Goal: Task Accomplishment & Management: Complete application form

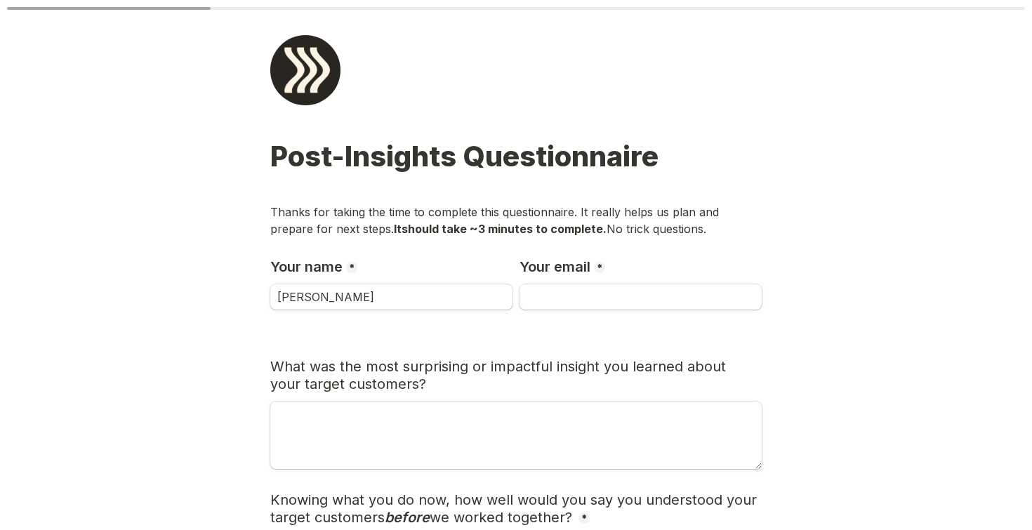
type input "[PERSON_NAME]"
click at [583, 301] on input "Your email" at bounding box center [641, 296] width 242 height 25
type input "[PERSON_NAME][EMAIL_ADDRESS][DOMAIN_NAME]"
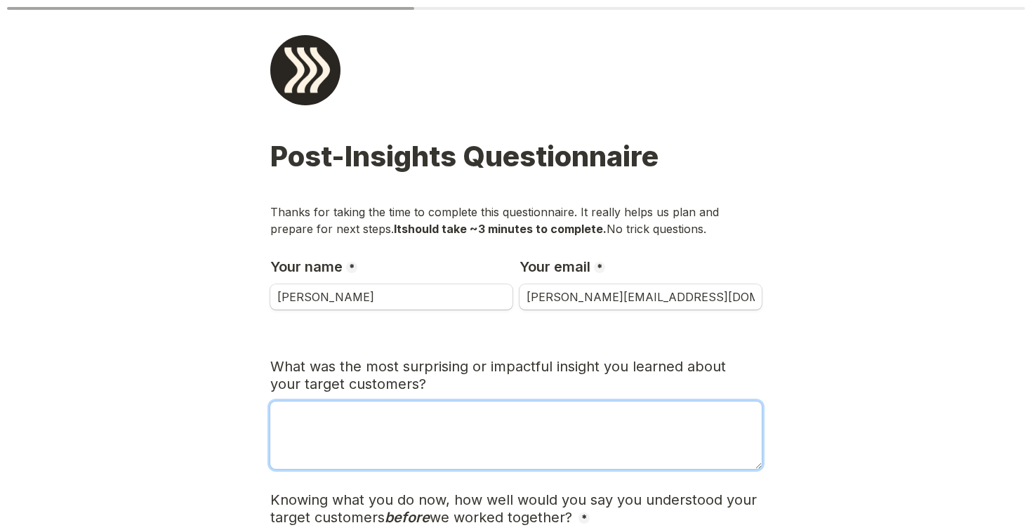
click at [417, 445] on textarea "What was the most surprising or impactful insight you learned about your target…" at bounding box center [516, 435] width 492 height 67
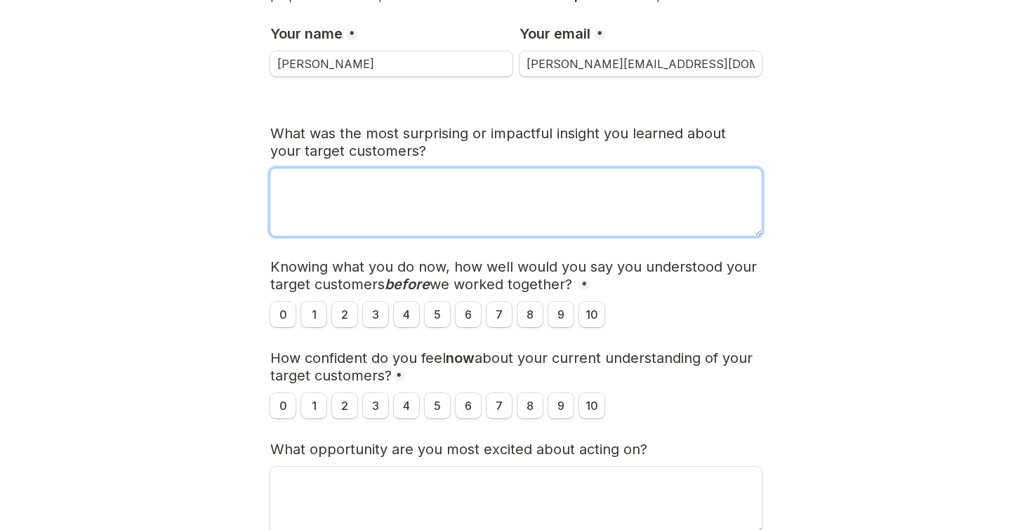
scroll to position [214, 0]
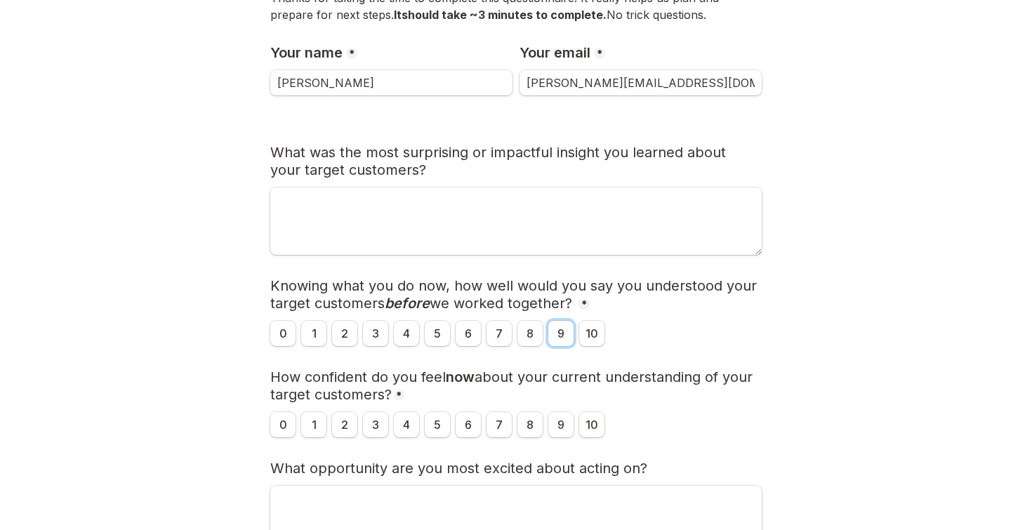
click at [567, 332] on input "9" at bounding box center [561, 333] width 25 height 25
radio input "true"
click at [540, 336] on input "8" at bounding box center [530, 333] width 25 height 25
radio input "true"
click at [655, 325] on div "Knowing what you do now, how well would you say you understood your target cust…" at bounding box center [516, 333] width 492 height 25
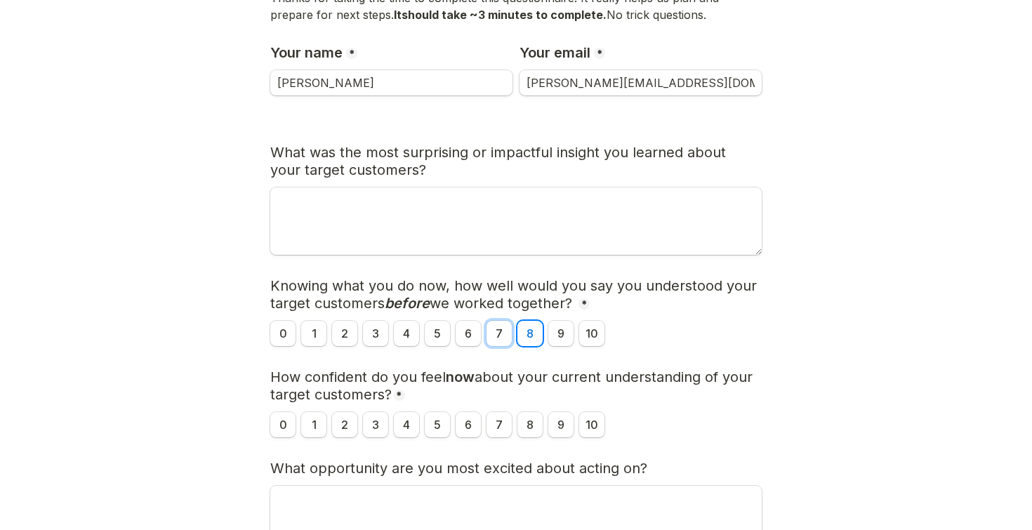
click at [492, 335] on input "7" at bounding box center [499, 333] width 25 height 25
radio input "true"
click at [568, 433] on input "9" at bounding box center [561, 424] width 25 height 25
radio input "true"
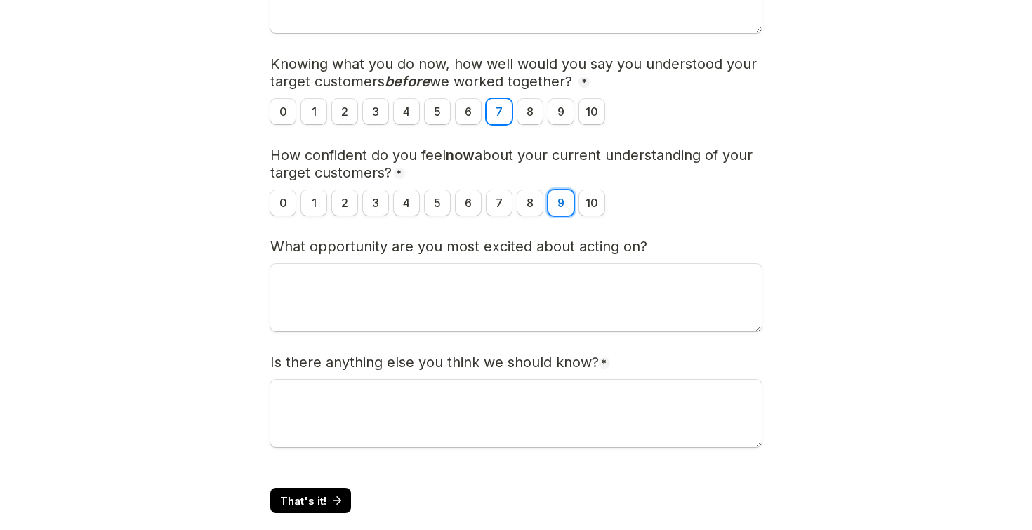
scroll to position [461, 0]
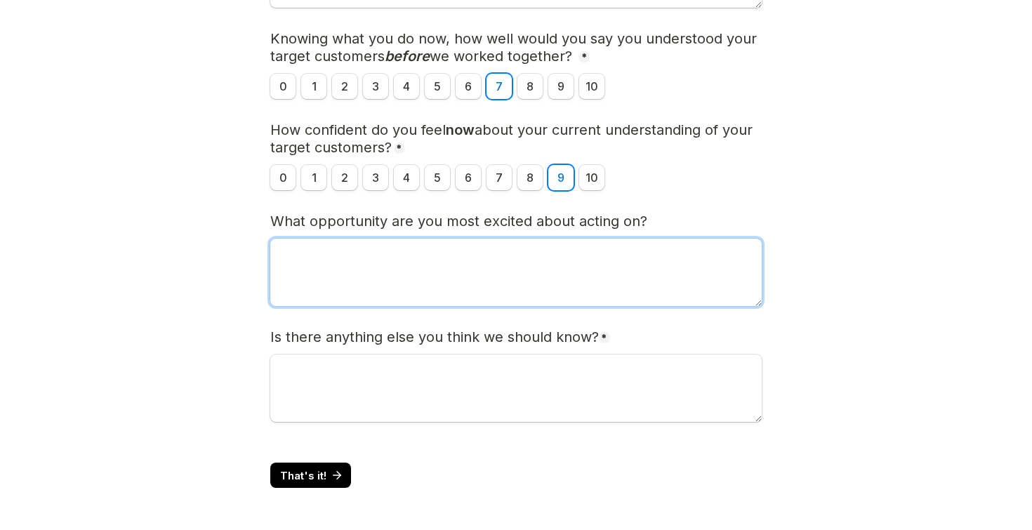
click at [437, 272] on textarea "What opportunity are you most excited about acting on?" at bounding box center [516, 272] width 492 height 67
type textarea "I"
click at [321, 249] on textarea "Tweaking outreach" at bounding box center [516, 272] width 492 height 67
click at [327, 250] on textarea "Tweaking outreach" at bounding box center [516, 272] width 492 height 67
click at [341, 267] on textarea "Tweaking & testing outreach/sales convo's using the JTBD buckets. Curious if we…" at bounding box center [516, 272] width 492 height 67
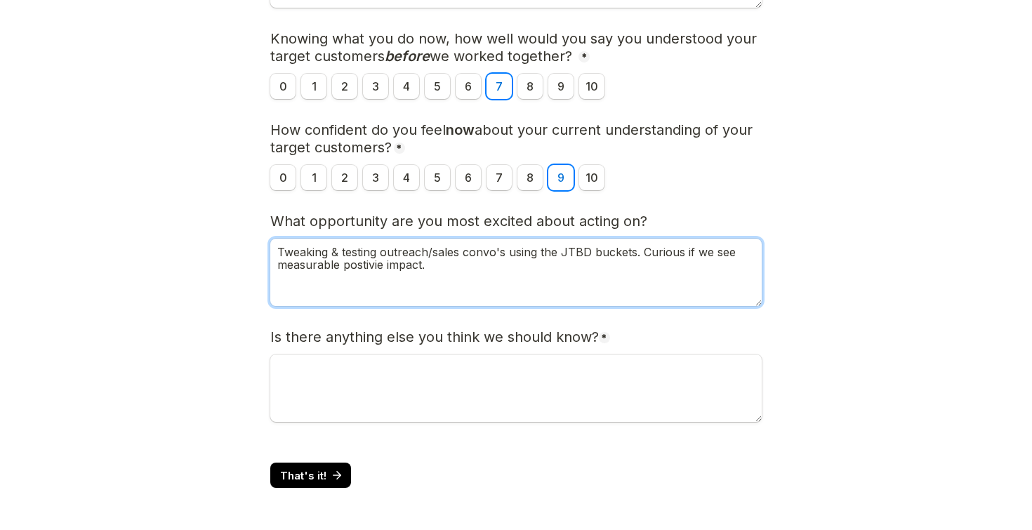
click at [372, 272] on textarea "Tweaking & testing outreach/sales convo's using the JTBD buckets. Curious if we…" at bounding box center [516, 272] width 492 height 67
click at [374, 258] on textarea "Tweaking & testing outreach/sales convo's using the JTBD buckets. Curious if we…" at bounding box center [516, 272] width 492 height 67
click at [360, 268] on textarea "Tweaking & testing outreach/sales convo's using the JTBD buckets. Curious if we…" at bounding box center [516, 272] width 492 height 67
click at [449, 263] on textarea "Tweaking & testing outreach/sales convo's using the JTBD buckets. Curious if we…" at bounding box center [516, 272] width 492 height 67
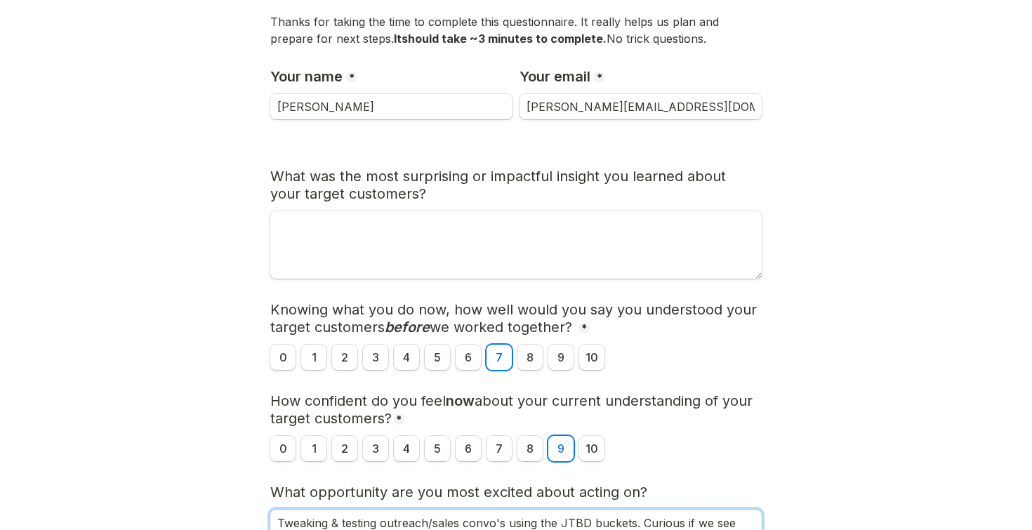
scroll to position [167, 0]
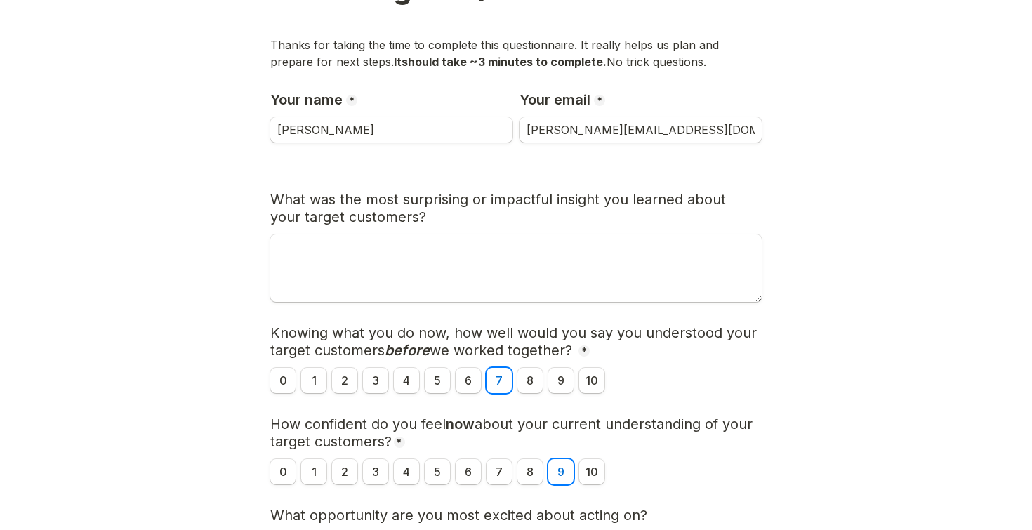
type textarea "Tweaking & testing outreach/sales convo's using the JTBD buckets. Curious if we…"
click at [452, 242] on textarea "What was the most surprising or impactful insight you learned about your target…" at bounding box center [516, 268] width 492 height 67
type textarea "I"
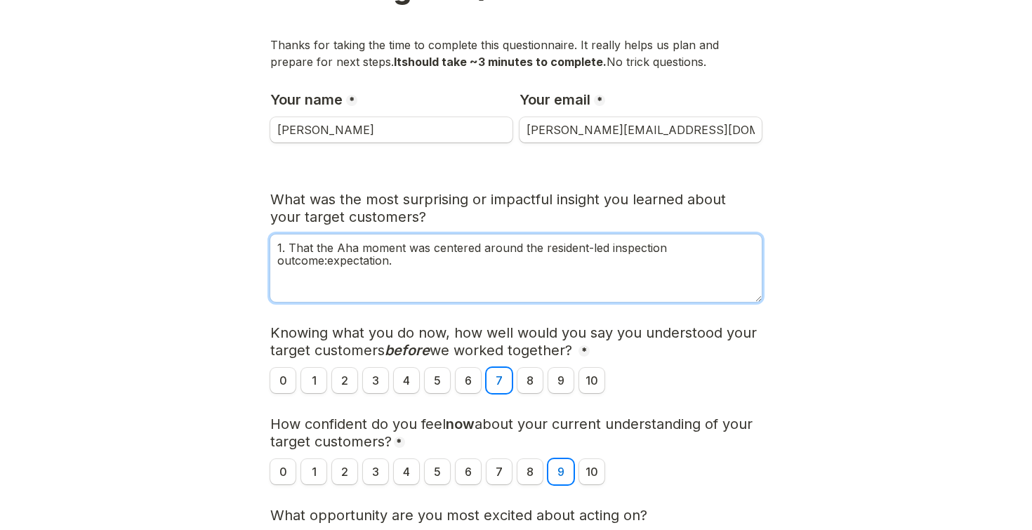
click at [329, 263] on textarea "1. That the Aha moment was centered around the resident-led inspection outcome:…" at bounding box center [516, 268] width 492 height 67
click at [355, 263] on textarea "1. That the Aha moment was centered around the resident-led inspection outcome:…" at bounding box center [516, 268] width 492 height 67
click at [426, 289] on textarea "1. That the Aha moment was centered around the resident-led inspection outcome:…" at bounding box center [516, 268] width 492 height 67
click at [434, 288] on textarea "1. That the Aha moment was centered around the resident-led inspection outcome:…" at bounding box center [516, 268] width 492 height 67
click at [520, 280] on textarea "1. That the Aha moment was centered around the resident-led inspection outcome:…" at bounding box center [516, 268] width 492 height 67
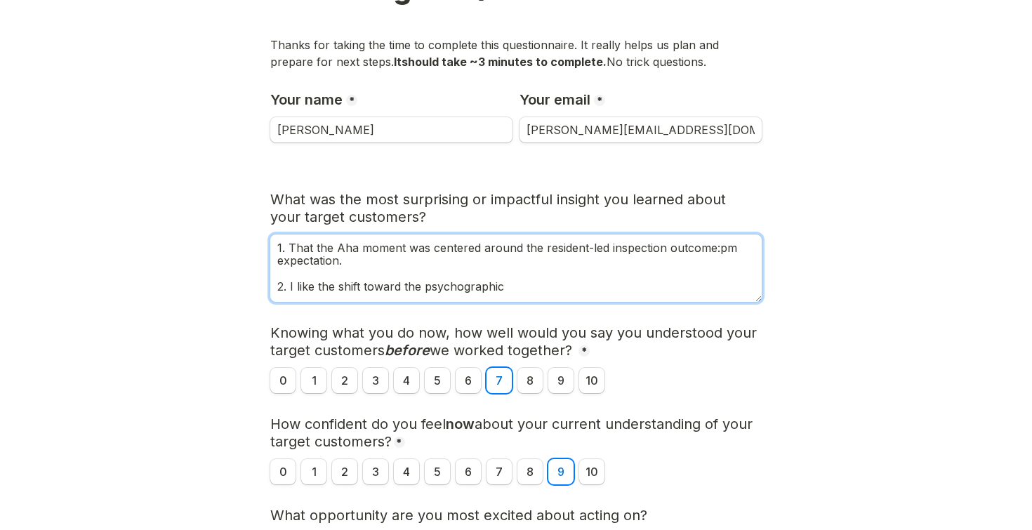
drag, startPoint x: 504, startPoint y: 290, endPoint x: 425, endPoint y: 285, distance: 78.8
click at [425, 285] on textarea "1. That the Aha moment was centered around the resident-led inspection outcome:…" at bounding box center [516, 268] width 492 height 67
click at [503, 284] on textarea "1. That the Aha moment was centered around the resident-led inspection outcome:…" at bounding box center [516, 268] width 492 height 67
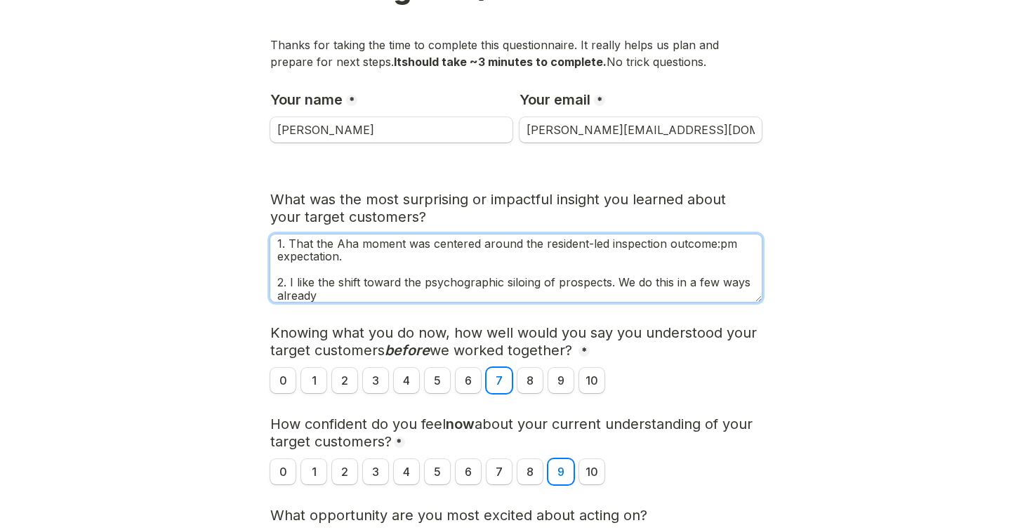
click at [619, 283] on textarea "1. That the Aha moment was centered around the resident-led inspection outcome:…" at bounding box center [516, 268] width 492 height 67
click at [393, 294] on textarea "1. That the Aha moment was centered around the resident-led inspection outcome:…" at bounding box center [516, 268] width 492 height 67
click at [306, 294] on textarea "1. That the Aha moment was centered around the resident-led inspection outcome:…" at bounding box center [516, 268] width 492 height 67
click at [389, 296] on textarea "1. That the Aha moment was centered around the resident-led inspection outcome:…" at bounding box center [516, 268] width 492 height 67
click at [751, 299] on textarea "1. That the Aha moment was centered around the resident-led inspection outcome:…" at bounding box center [516, 268] width 492 height 67
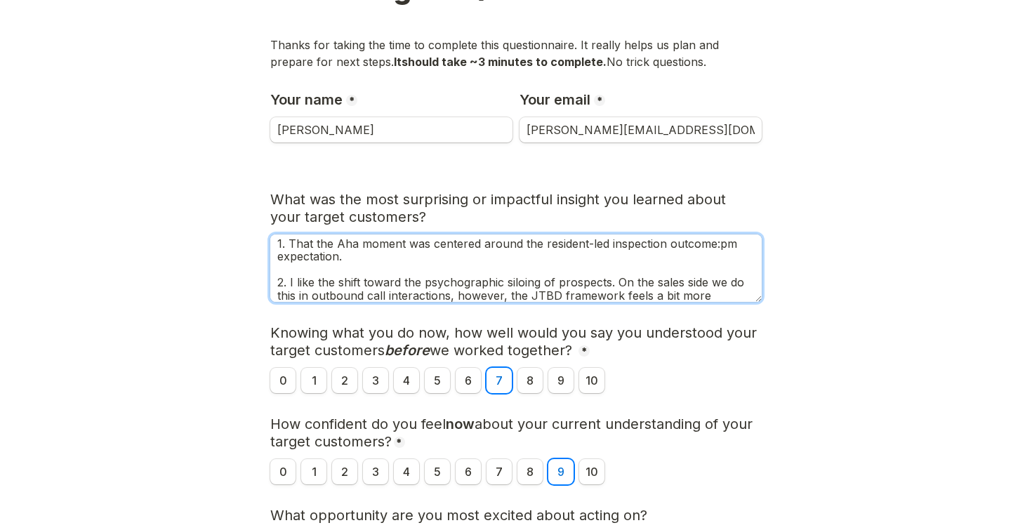
click at [751, 291] on textarea "1. That the Aha moment was centered around the resident-led inspection outcome:…" at bounding box center [516, 268] width 492 height 67
click at [722, 291] on textarea "1. That the Aha moment was centered around the resident-led inspection outcome:…" at bounding box center [516, 268] width 492 height 67
click at [746, 295] on textarea "1. That the Aha moment was centered around the resident-led inspection outcome:…" at bounding box center [516, 268] width 492 height 67
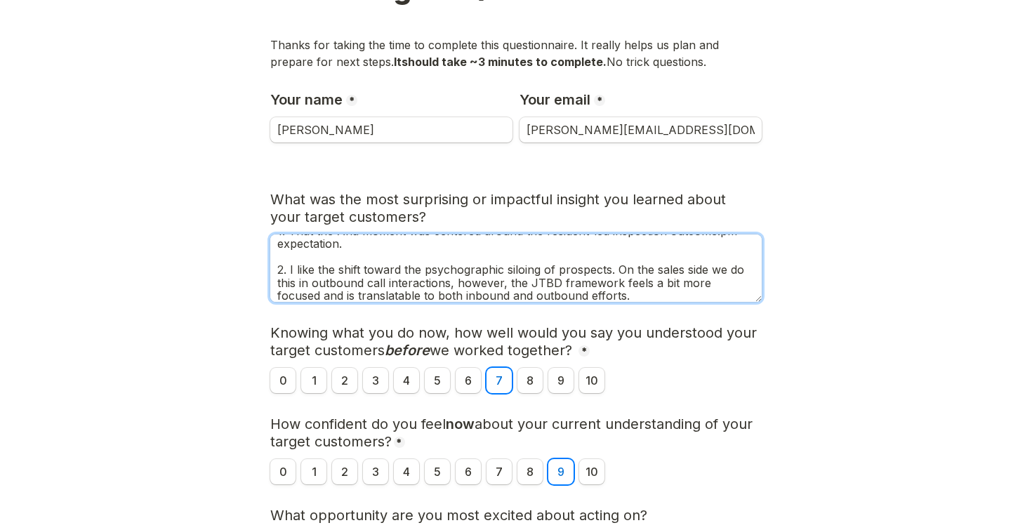
click at [690, 295] on textarea "1. That the Aha moment was centered around the resident-led inspection outcome:…" at bounding box center [516, 268] width 492 height 67
click at [653, 292] on textarea "1. That the Aha moment was centered around the resident-led inspection outcome:…" at bounding box center [516, 268] width 492 height 67
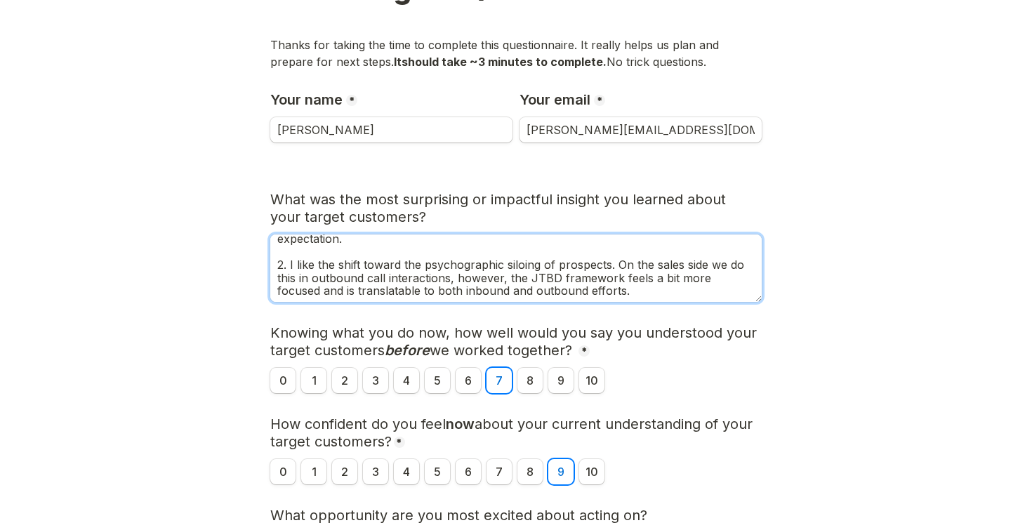
scroll to position [24, 0]
drag, startPoint x: 372, startPoint y: 295, endPoint x: 311, endPoint y: 291, distance: 61.2
click at [311, 291] on textarea "1. That the Aha moment was centered around the resident-led inspection outcome:…" at bounding box center [516, 268] width 492 height 67
click at [498, 272] on textarea "1. That the Aha moment was centered around the resident-led inspection outcome:…" at bounding box center [516, 268] width 492 height 67
click at [596, 291] on textarea "1. That the Aha moment was centered around the resident-led inspection outcome:…" at bounding box center [516, 268] width 492 height 67
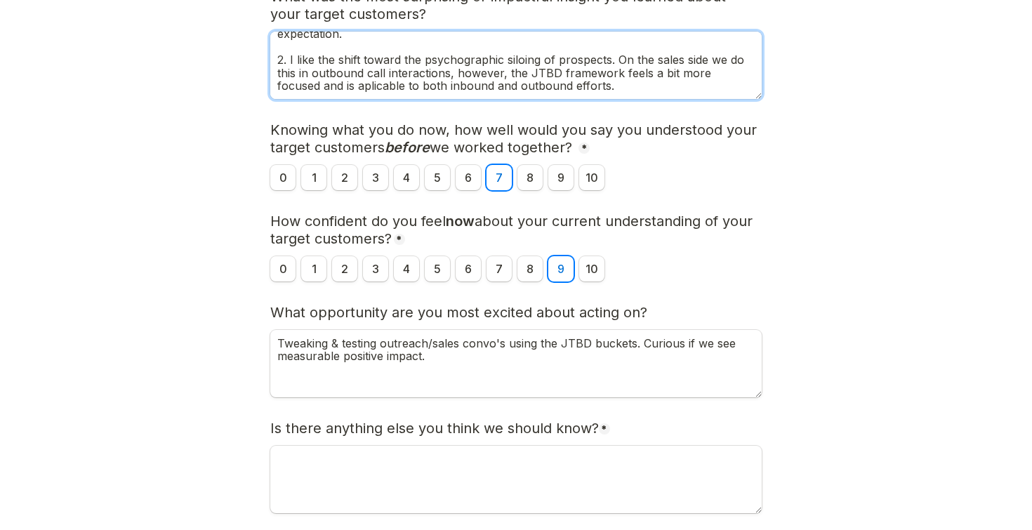
scroll to position [461, 0]
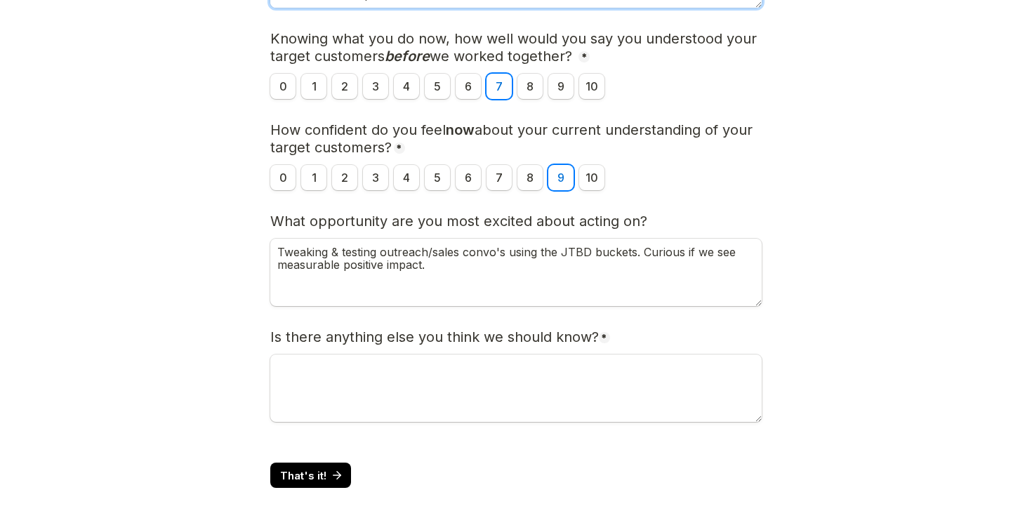
type textarea "1. That the Aha moment was centered around the resident-led inspection outcome:…"
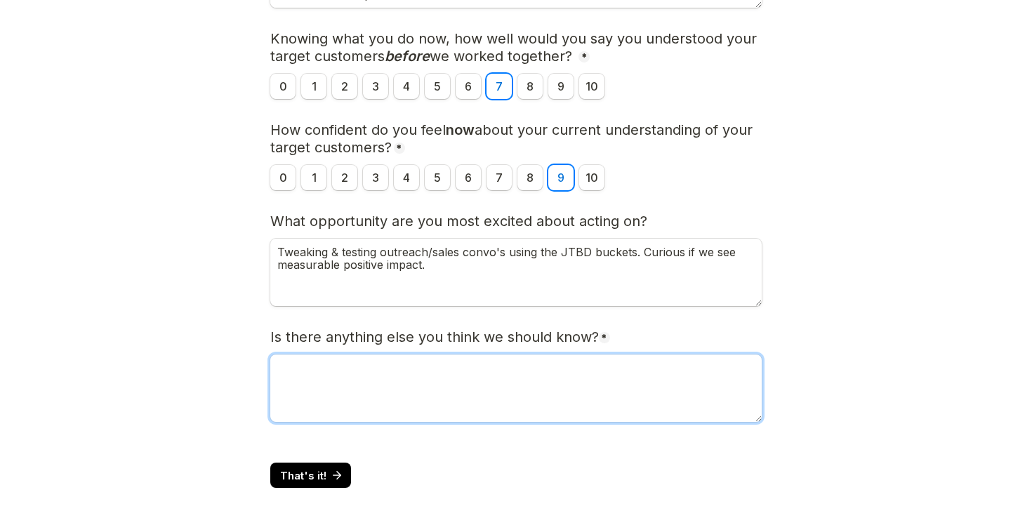
click at [505, 391] on textarea "Is there anything else you think we should know?" at bounding box center [516, 388] width 492 height 67
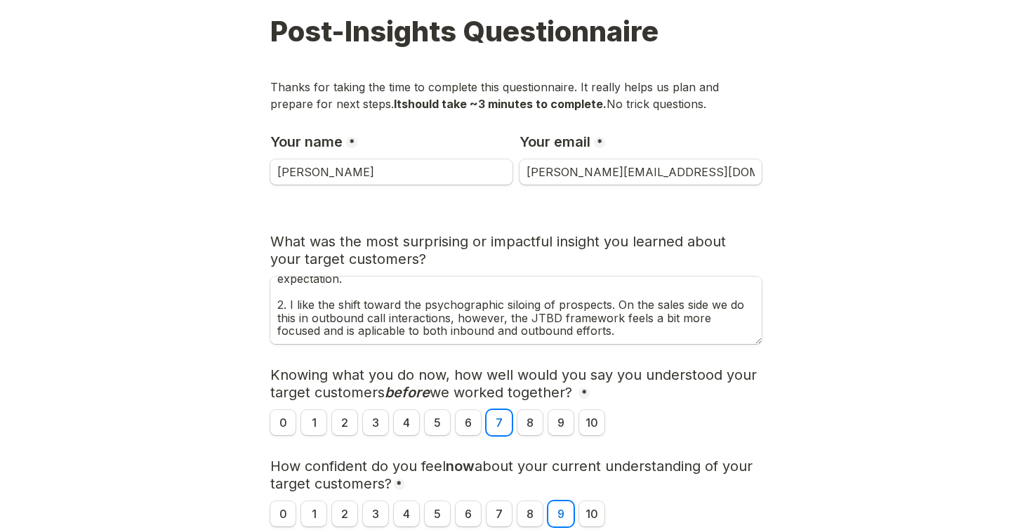
scroll to position [122, 0]
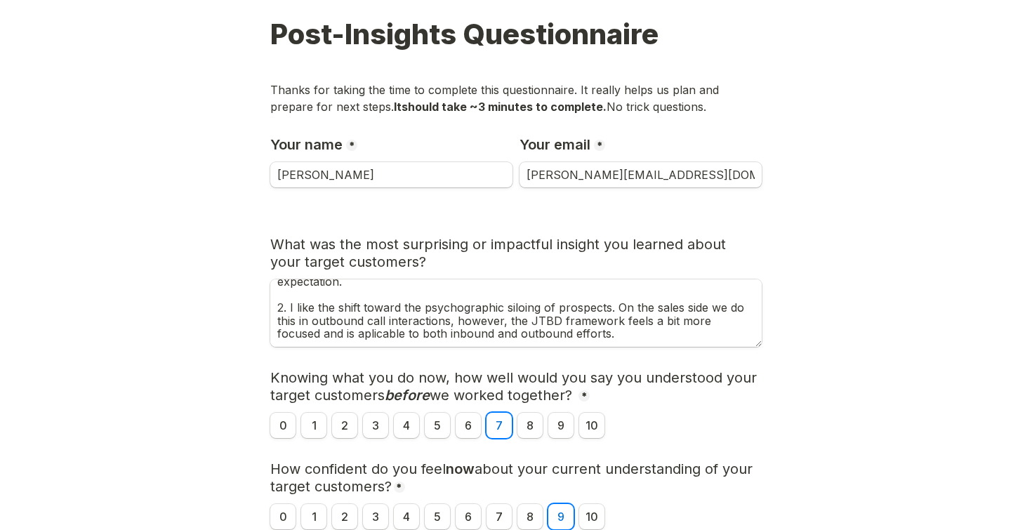
type textarea "Thanks for the awesome insights!"
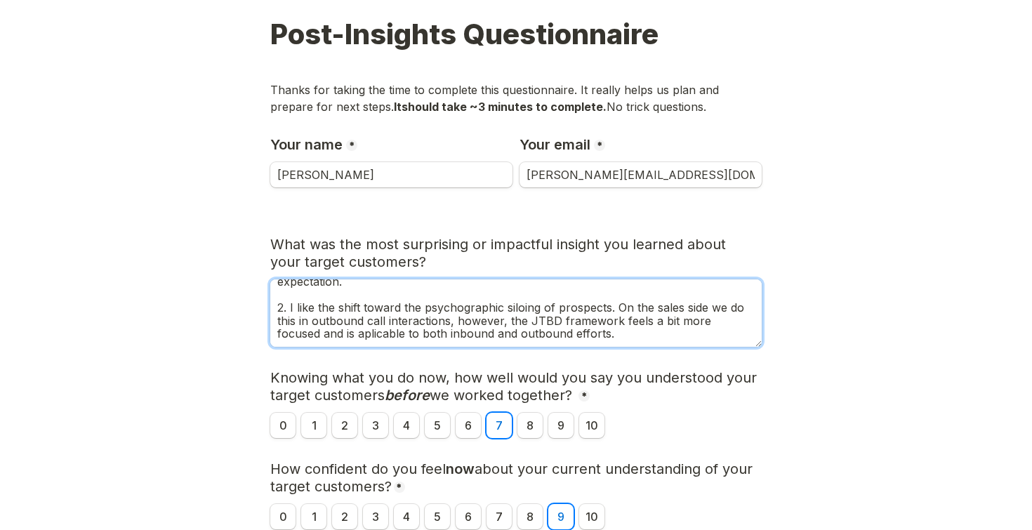
click at [346, 334] on textarea "1. That the Aha moment was centered around the resident-led inspection outcome:…" at bounding box center [516, 313] width 492 height 67
click at [323, 335] on textarea "1. That the Aha moment was centered around the resident-led inspection outcome:…" at bounding box center [516, 313] width 492 height 67
click at [629, 345] on textarea "1. That the Aha moment was centered around the resident-led inspection outcome:…" at bounding box center [516, 313] width 492 height 67
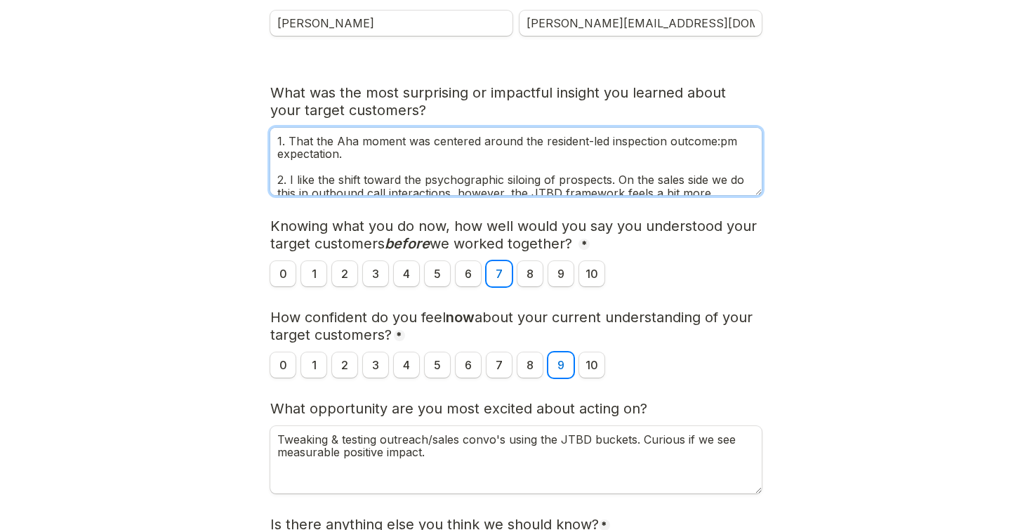
scroll to position [461, 0]
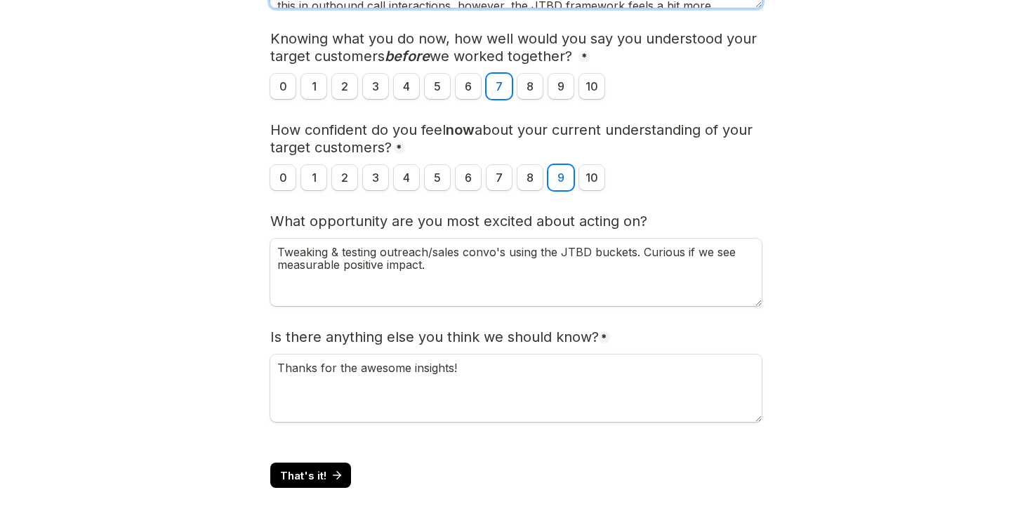
type textarea "1. That the Aha moment was centered around the resident-led inspection outcome:…"
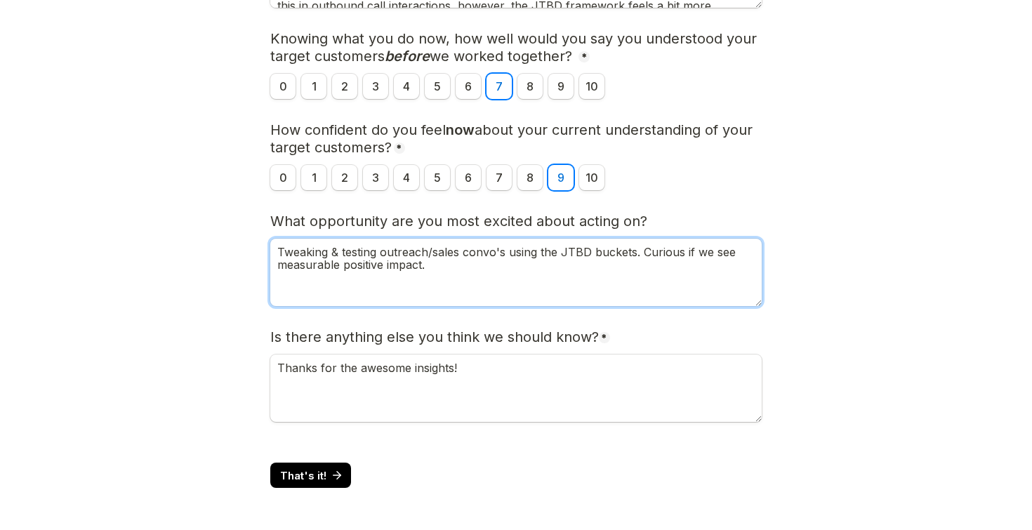
click at [379, 250] on textarea "Tweaking & testing outreach/sales convo's using the JTBD buckets. Curious if we…" at bounding box center [516, 272] width 492 height 67
click at [468, 265] on textarea "Tweaking & testing outreach/sales convo's using the JTBD buckets. Curious if we…" at bounding box center [516, 272] width 492 height 67
click at [278, 253] on textarea "Tweaking & testing outreach/sales convo's using the JTBD buckets. Curious if we…" at bounding box center [516, 272] width 492 height 67
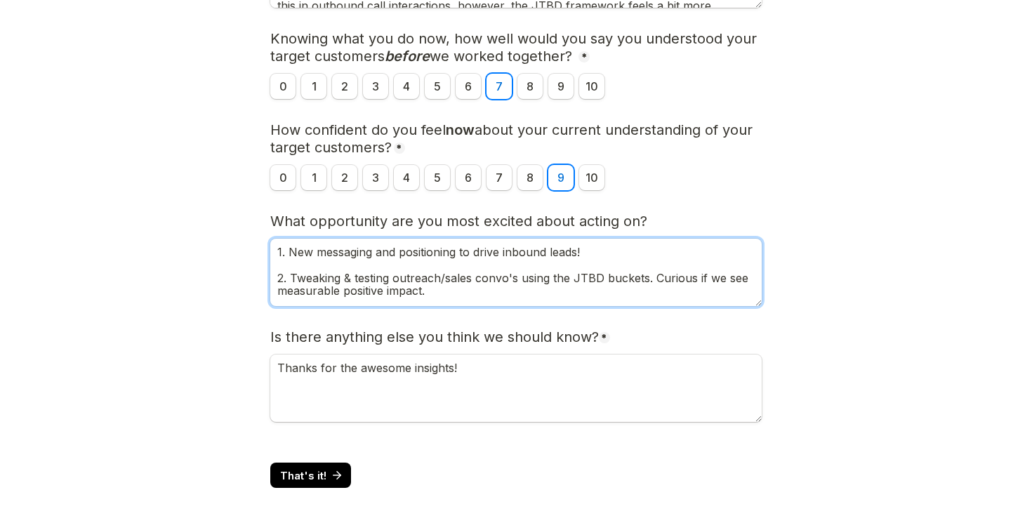
click at [499, 252] on textarea "1. New messaging and positioning to drive inbound leads! 2. Tweaking & testing …" at bounding box center [516, 272] width 492 height 67
type textarea "1. New messaging and positioning to drive qualified inbound leads! 2. Tweaking …"
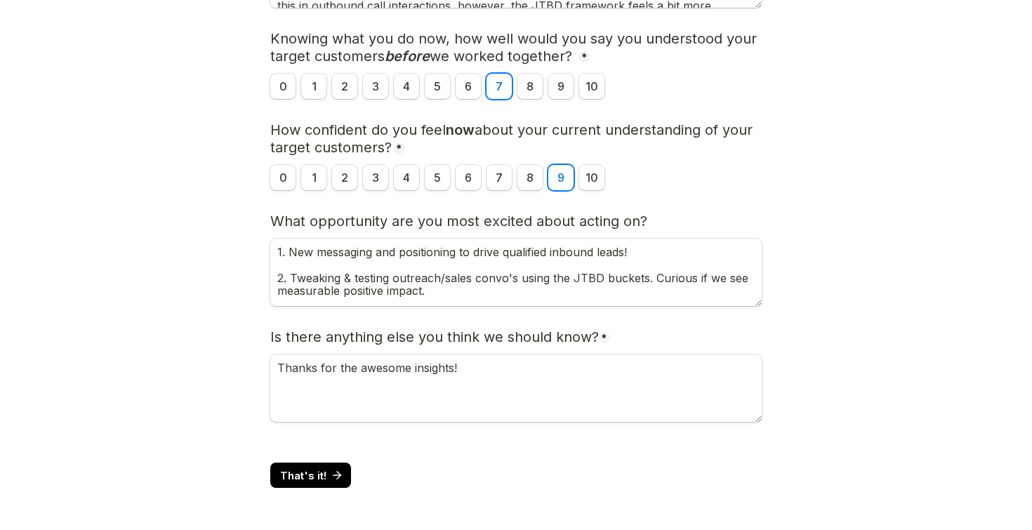
click at [846, 320] on main "Page 1 of 2 Post-Insights Questionnaire Thanks for taking the time to complete …" at bounding box center [516, 35] width 1032 height 992
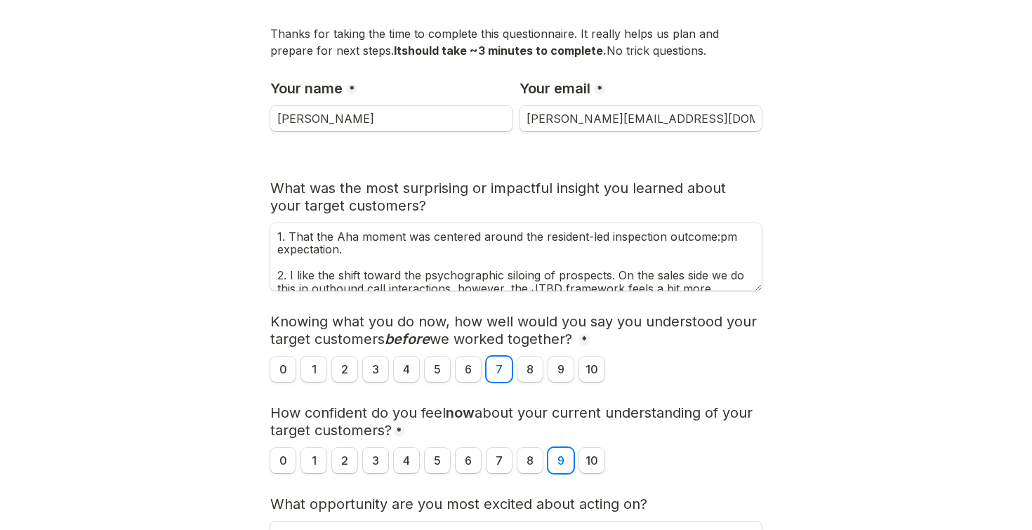
scroll to position [24, 0]
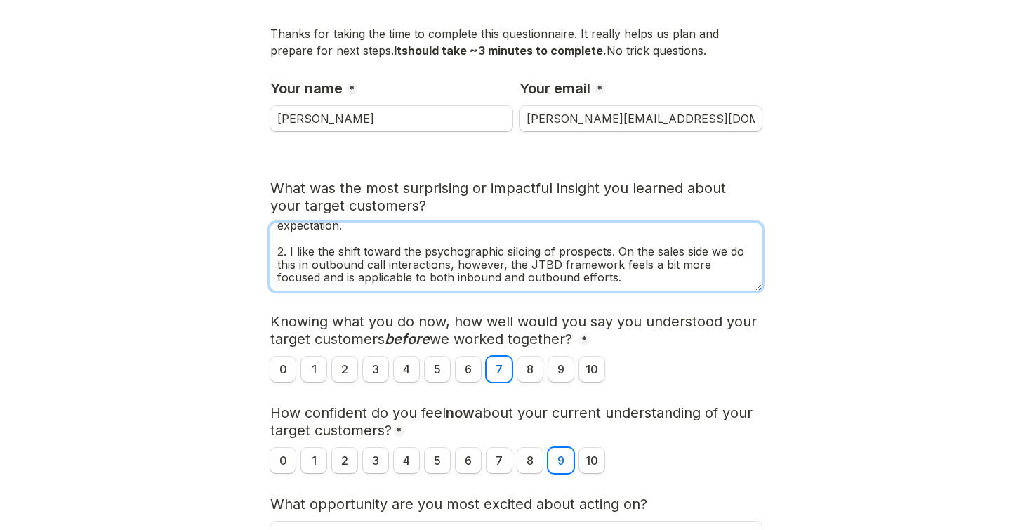
drag, startPoint x: 540, startPoint y: 253, endPoint x: 508, endPoint y: 252, distance: 31.6
click at [508, 252] on textarea "1. That the Aha moment was centered around the resident-led inspection outcome:…" at bounding box center [516, 256] width 492 height 67
click at [590, 268] on textarea "1. That the Aha moment was centered around the resident-led inspection outcome:…" at bounding box center [516, 256] width 492 height 67
drag, startPoint x: 540, startPoint y: 254, endPoint x: 426, endPoint y: 256, distance: 113.8
click at [426, 256] on textarea "1. That the Aha moment was centered around the resident-led inspection outcome:…" at bounding box center [516, 256] width 492 height 67
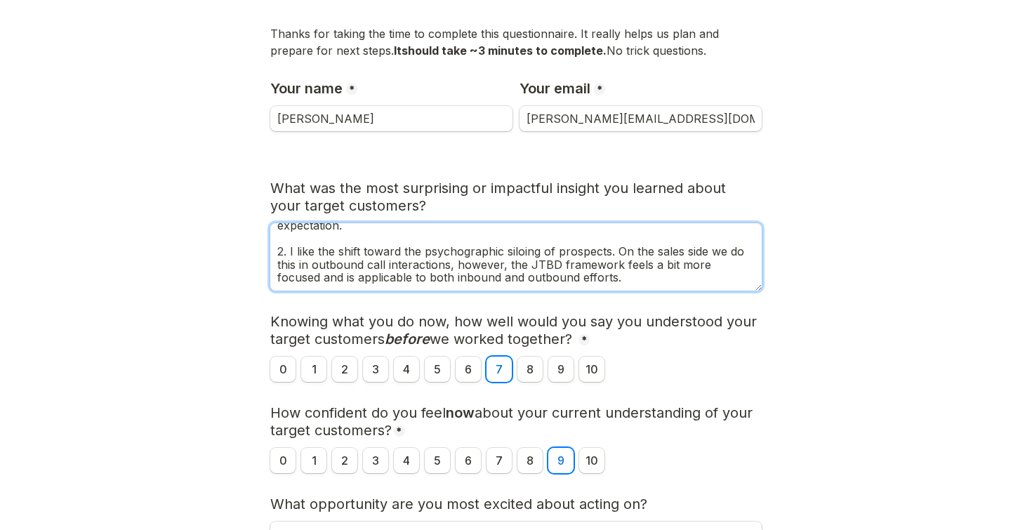
click at [596, 255] on textarea "1. That the Aha moment was centered around the resident-led inspection outcome:…" at bounding box center [516, 256] width 492 height 67
click at [585, 277] on textarea "1. That the Aha moment was centered around the resident-led inspection outcome:…" at bounding box center [516, 256] width 492 height 67
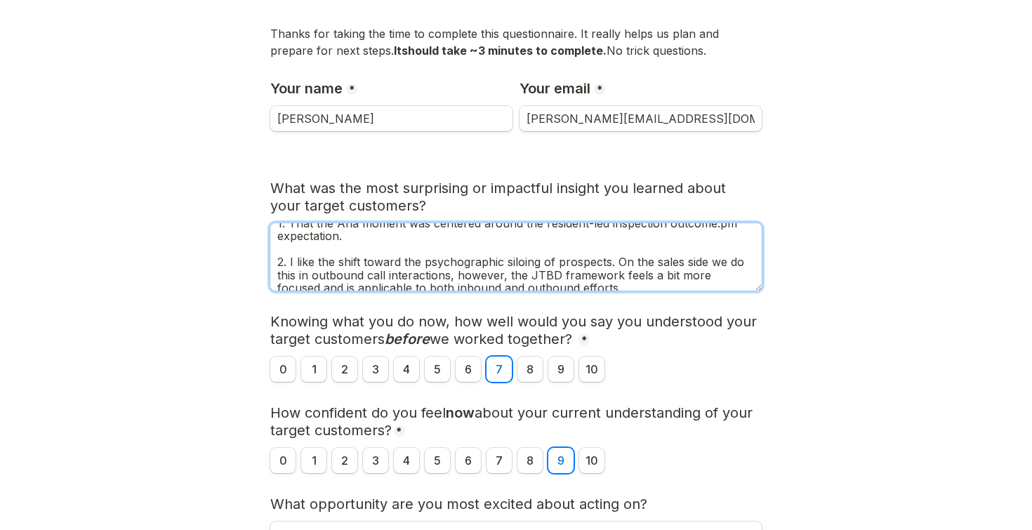
scroll to position [0, 0]
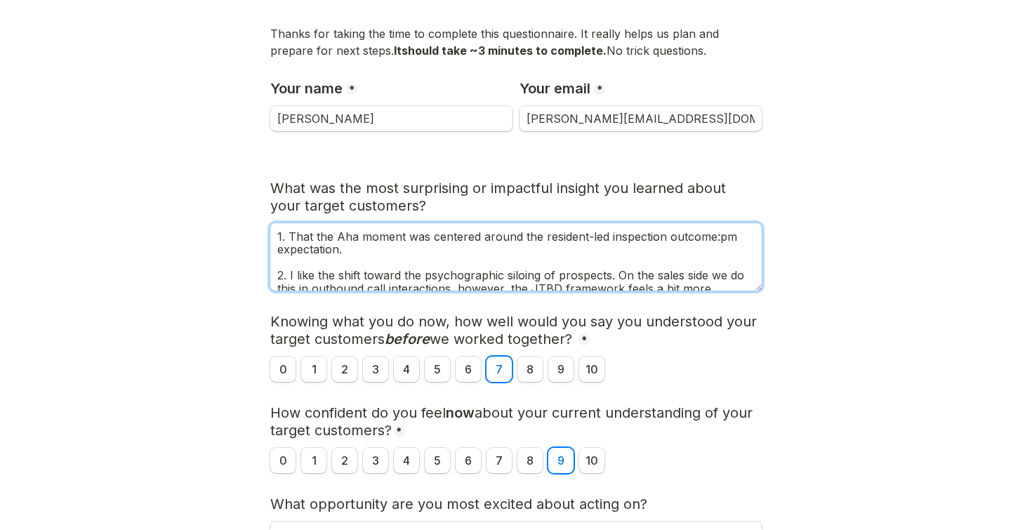
click at [523, 255] on textarea "1. That the Aha moment was centered around the resident-led inspection outcome:…" at bounding box center [516, 256] width 492 height 67
click at [501, 254] on textarea "1. That the Aha moment was centered around the resident-led inspection outcome:…" at bounding box center [516, 256] width 492 height 67
type textarea "1. That the Aha moment was centered around the resident-led inspection outcome:…"
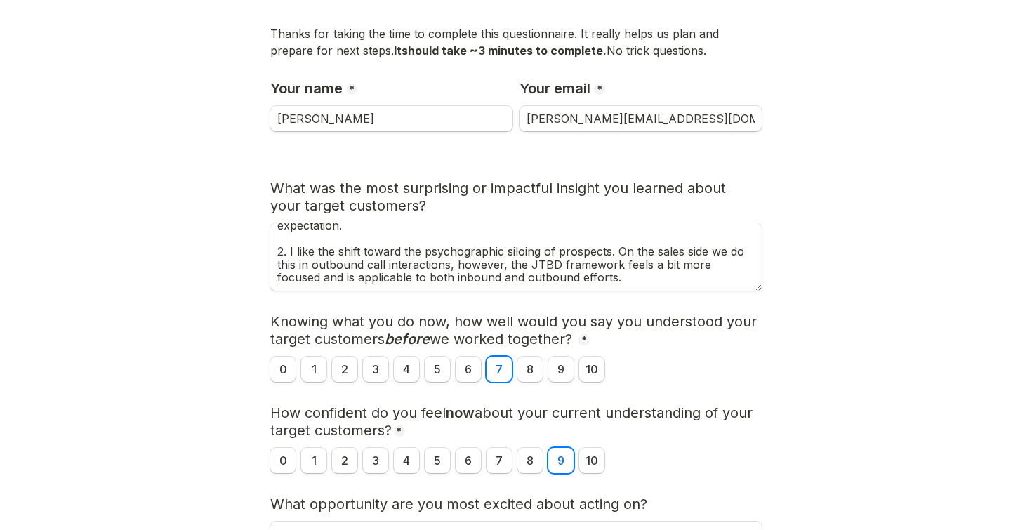
click at [851, 274] on main "Page 1 of 2 Post-Insights Questionnaire Thanks for taking the time to complete …" at bounding box center [516, 318] width 1032 height 992
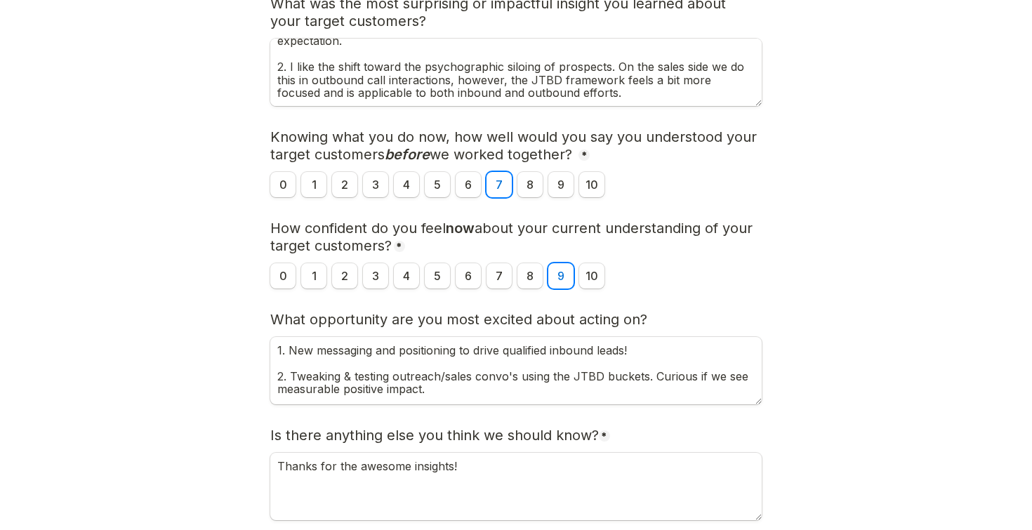
scroll to position [461, 0]
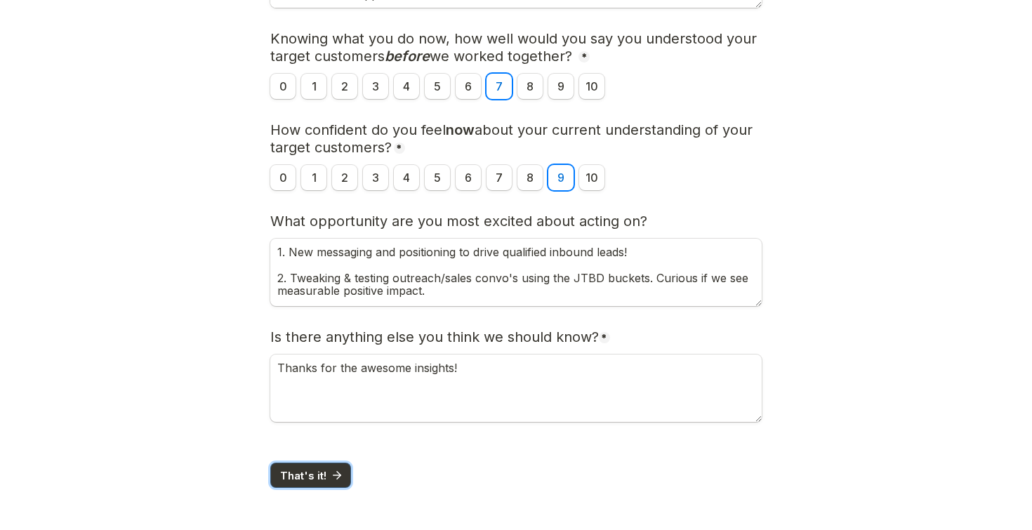
click at [312, 473] on span "That's it!" at bounding box center [303, 476] width 46 height 11
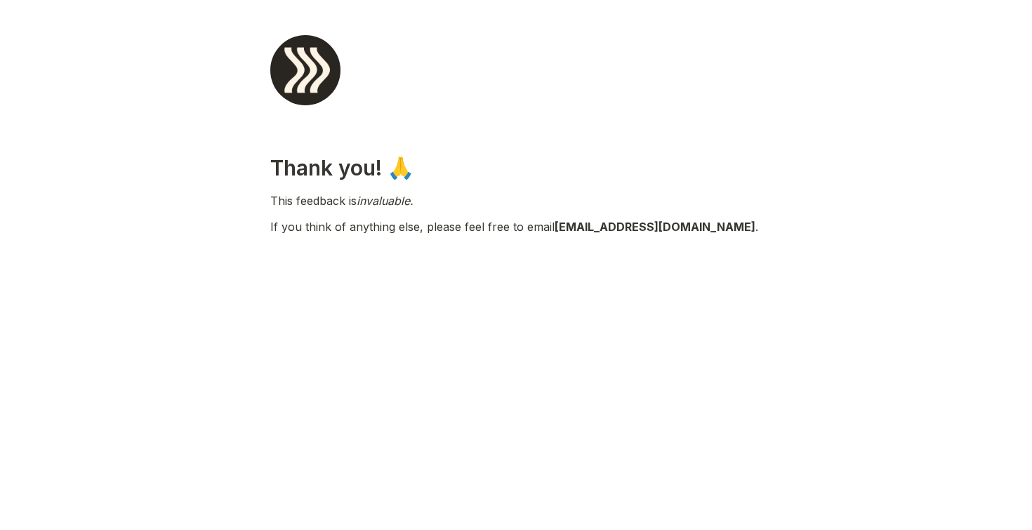
scroll to position [0, 0]
